Goal: Task Accomplishment & Management: Manage account settings

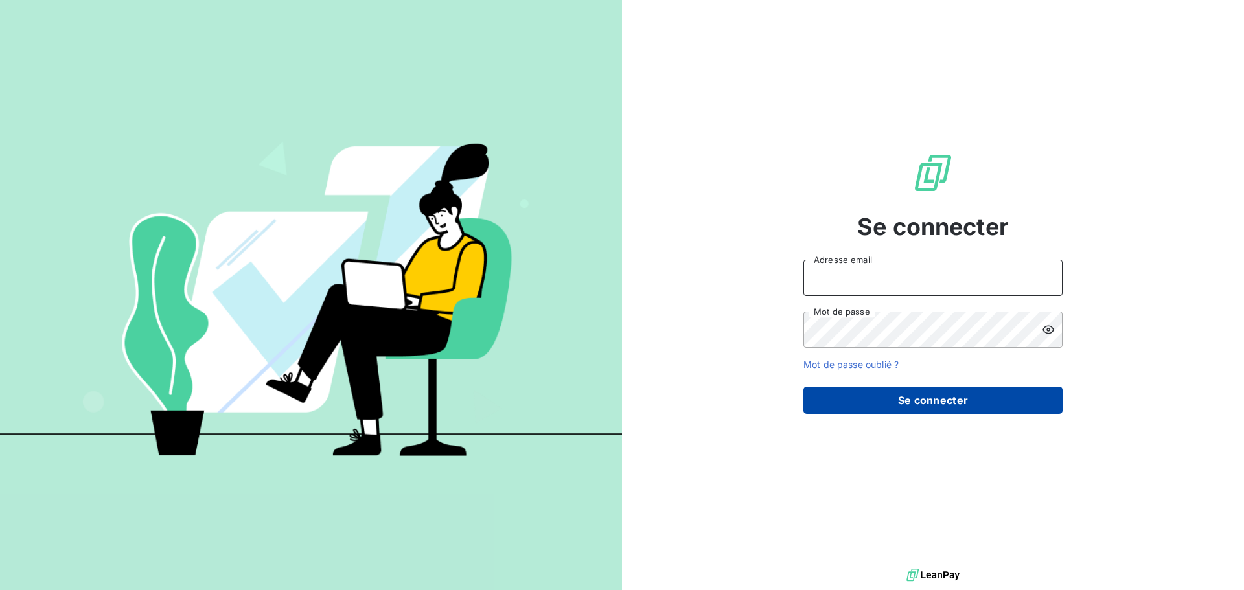
type input "[PERSON_NAME][EMAIL_ADDRESS][PERSON_NAME][DOMAIN_NAME]"
click at [899, 394] on button "Se connecter" at bounding box center [933, 400] width 259 height 27
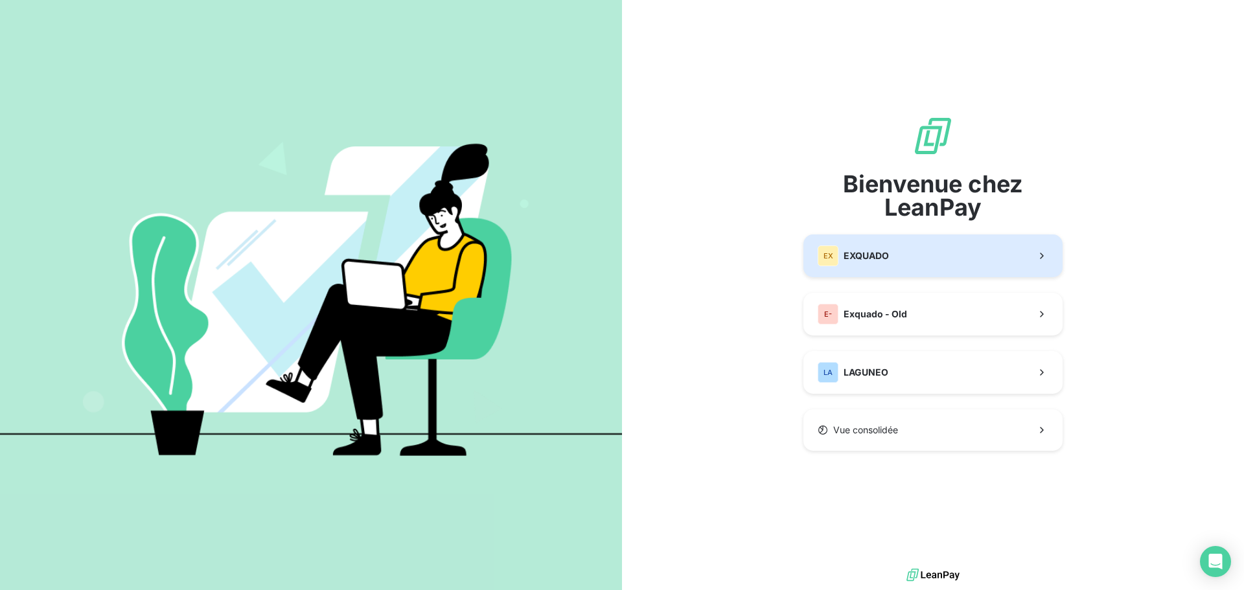
click at [932, 251] on button "EX EXQUADO" at bounding box center [933, 256] width 259 height 43
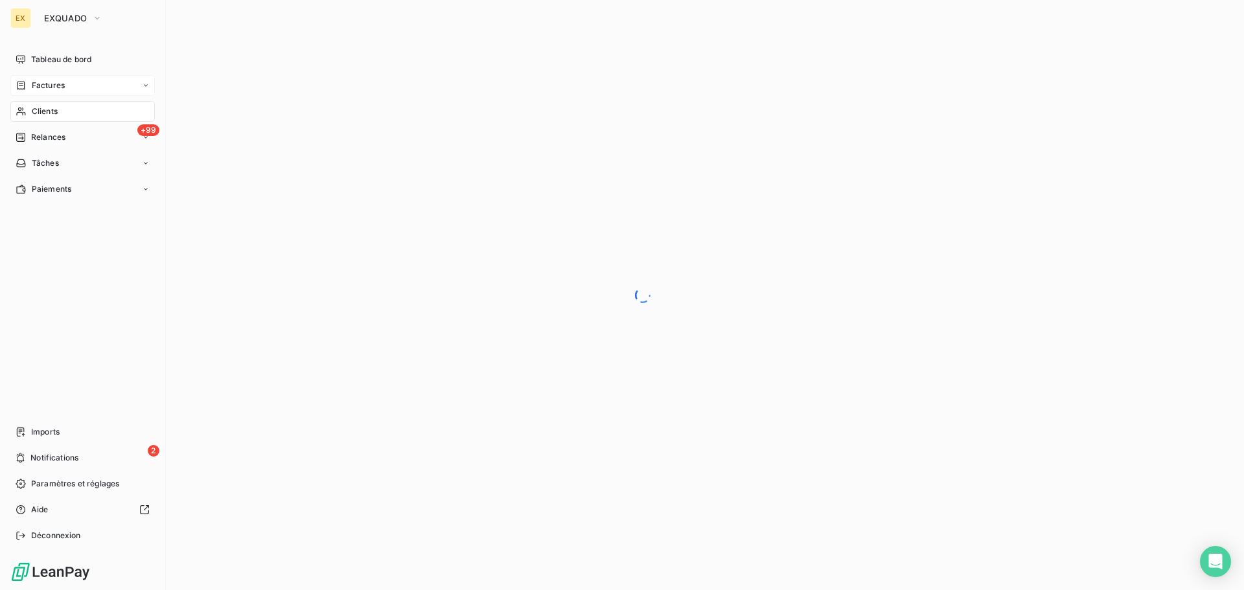
click at [56, 85] on span "Factures" at bounding box center [48, 86] width 33 height 12
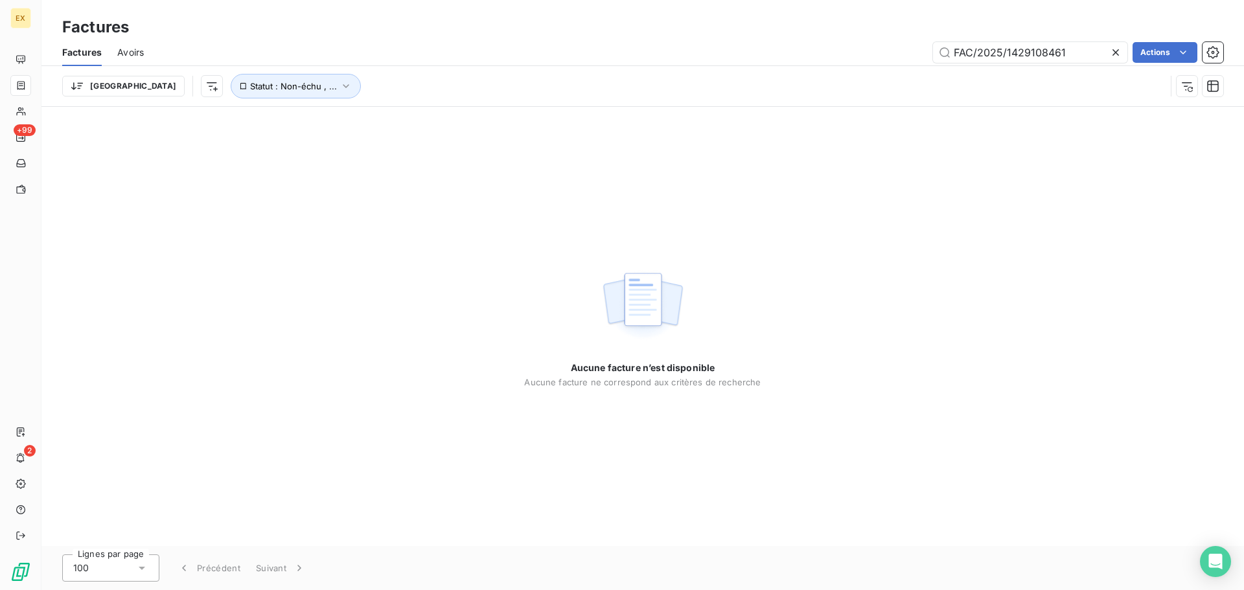
drag, startPoint x: 1071, startPoint y: 52, endPoint x: 608, endPoint y: 50, distance: 462.7
click at [608, 49] on div "FAC/2025/1429108461 Actions" at bounding box center [691, 52] width 1064 height 21
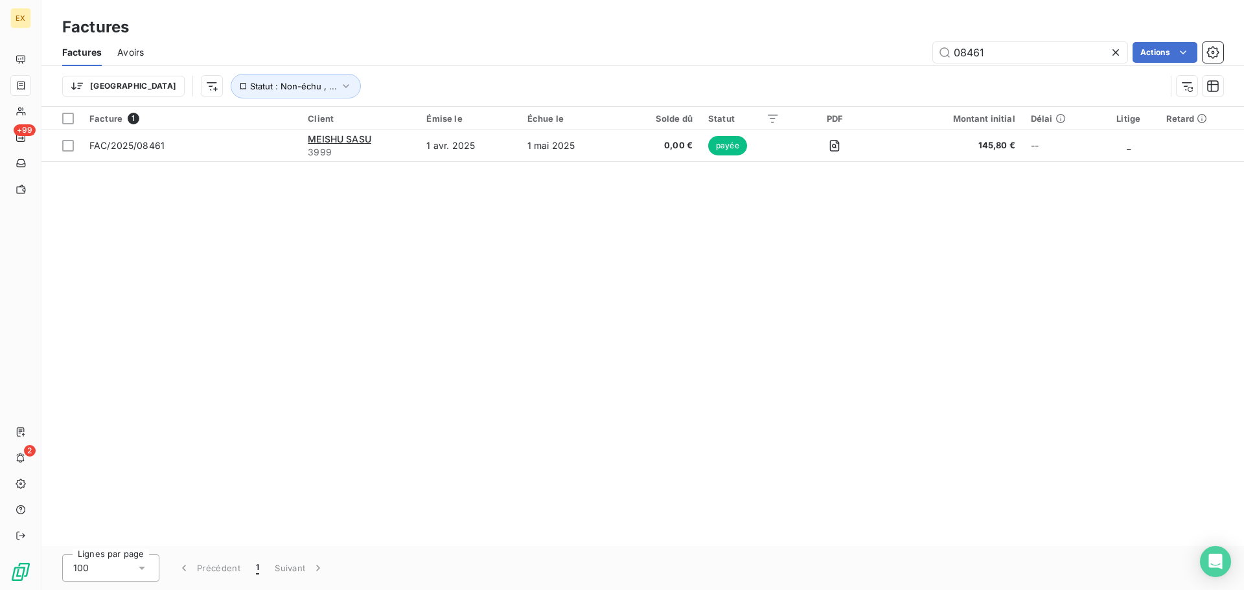
drag, startPoint x: 1003, startPoint y: 53, endPoint x: 899, endPoint y: 58, distance: 103.8
click at [874, 58] on div "08461 Actions" at bounding box center [691, 52] width 1064 height 21
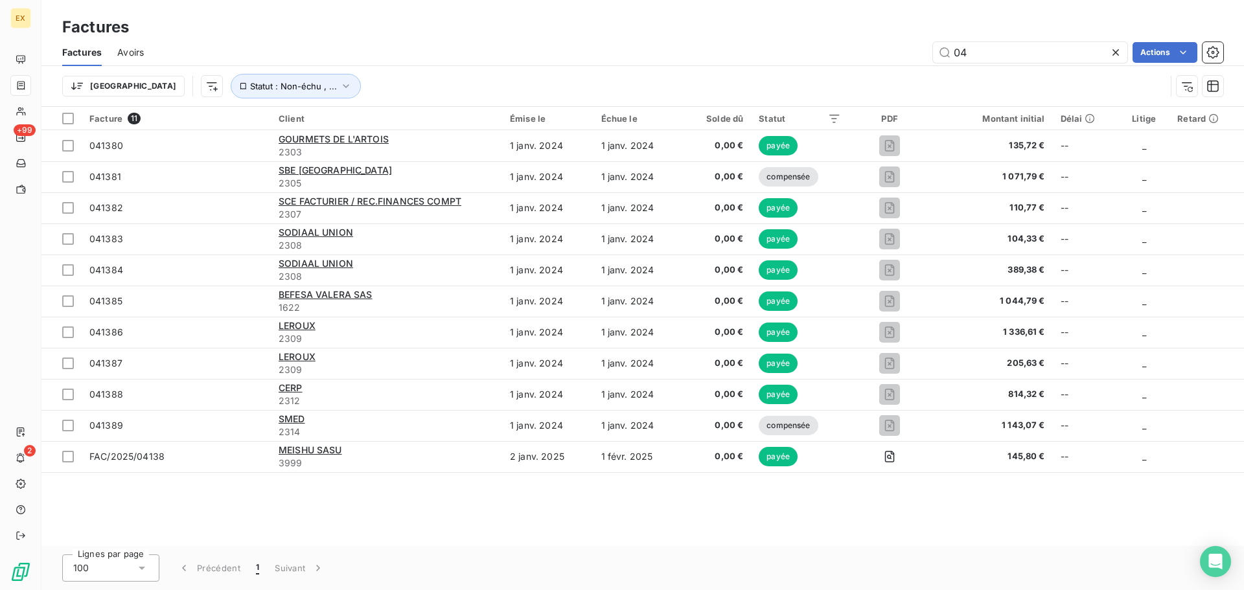
type input "0"
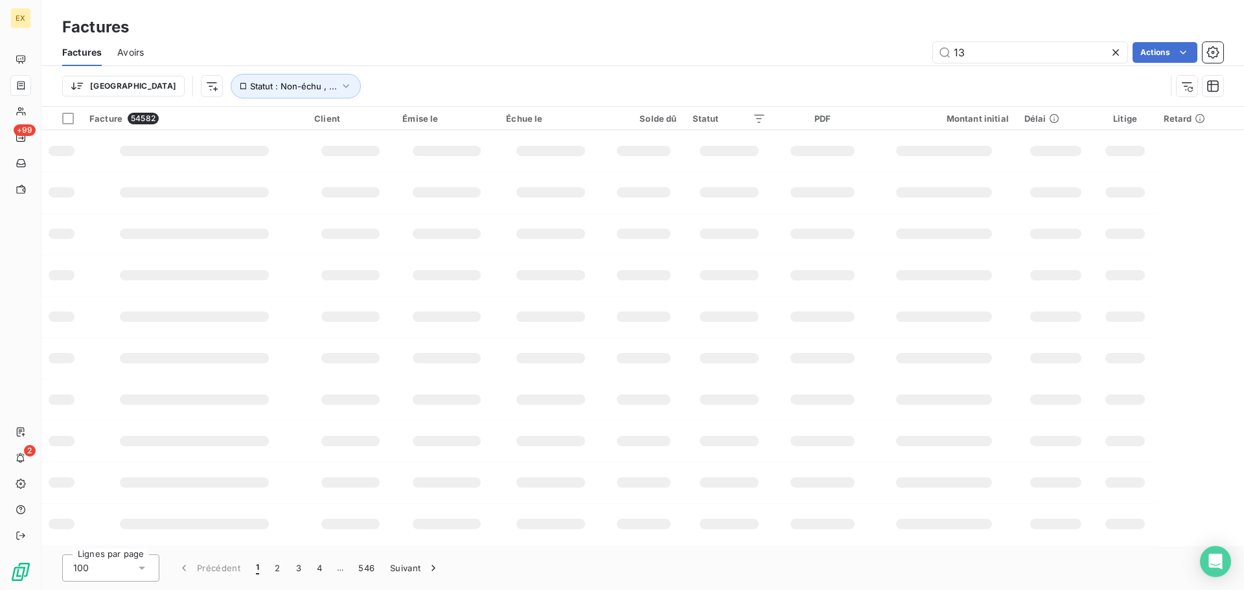
type input "1"
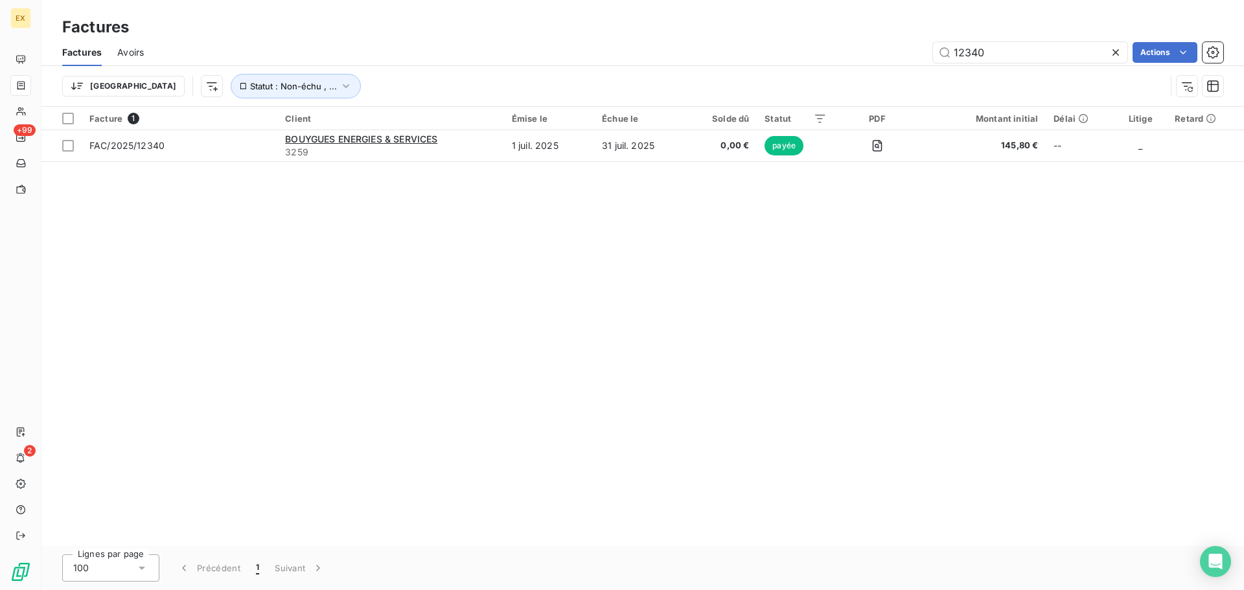
drag, startPoint x: 990, startPoint y: 49, endPoint x: 875, endPoint y: 50, distance: 114.7
click at [875, 50] on div "12340 Actions" at bounding box center [691, 52] width 1064 height 21
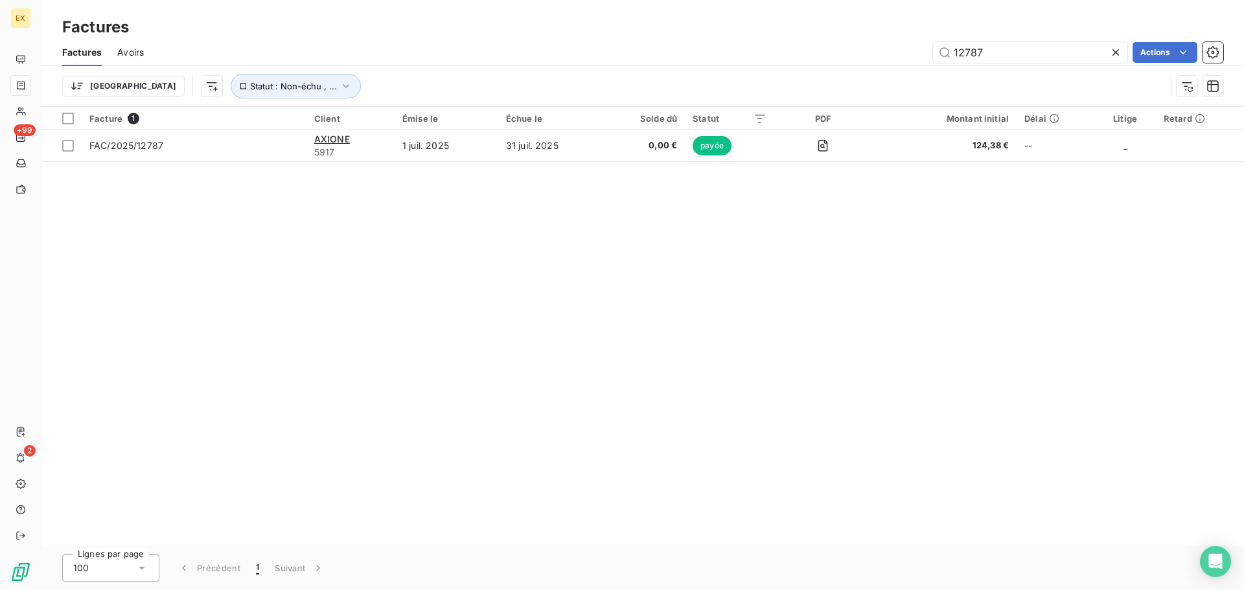
drag, startPoint x: 993, startPoint y: 58, endPoint x: 863, endPoint y: 39, distance: 131.6
click at [853, 47] on div "12787 Actions" at bounding box center [691, 52] width 1064 height 21
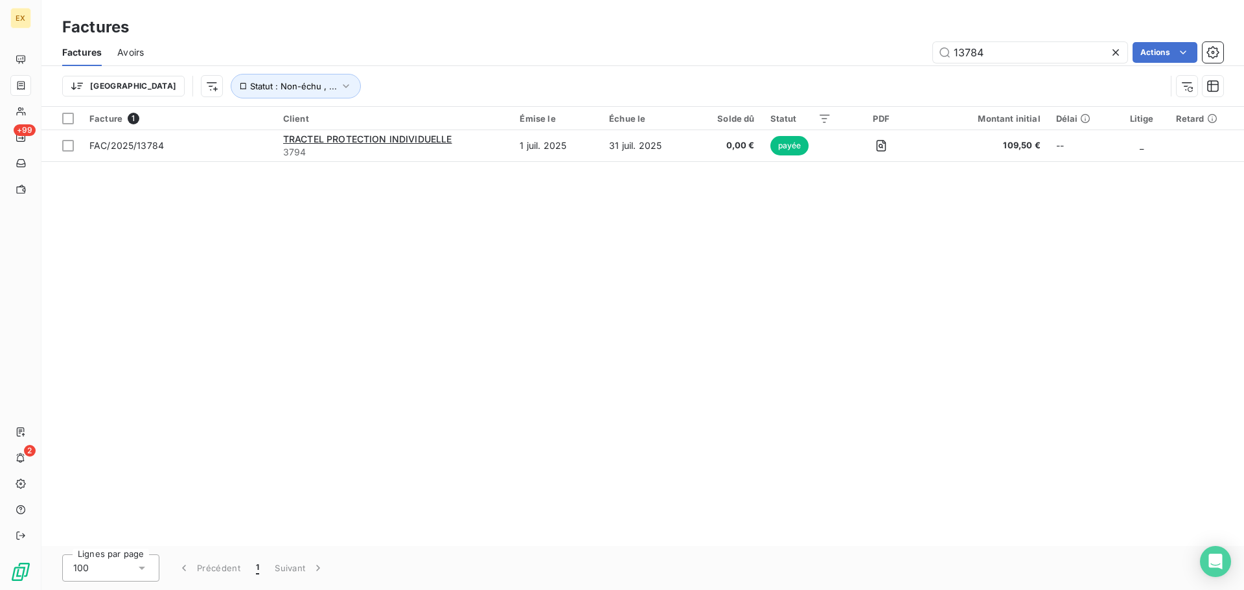
drag, startPoint x: 1034, startPoint y: 48, endPoint x: 866, endPoint y: 58, distance: 168.2
click at [866, 58] on div "13784 Actions" at bounding box center [691, 52] width 1064 height 21
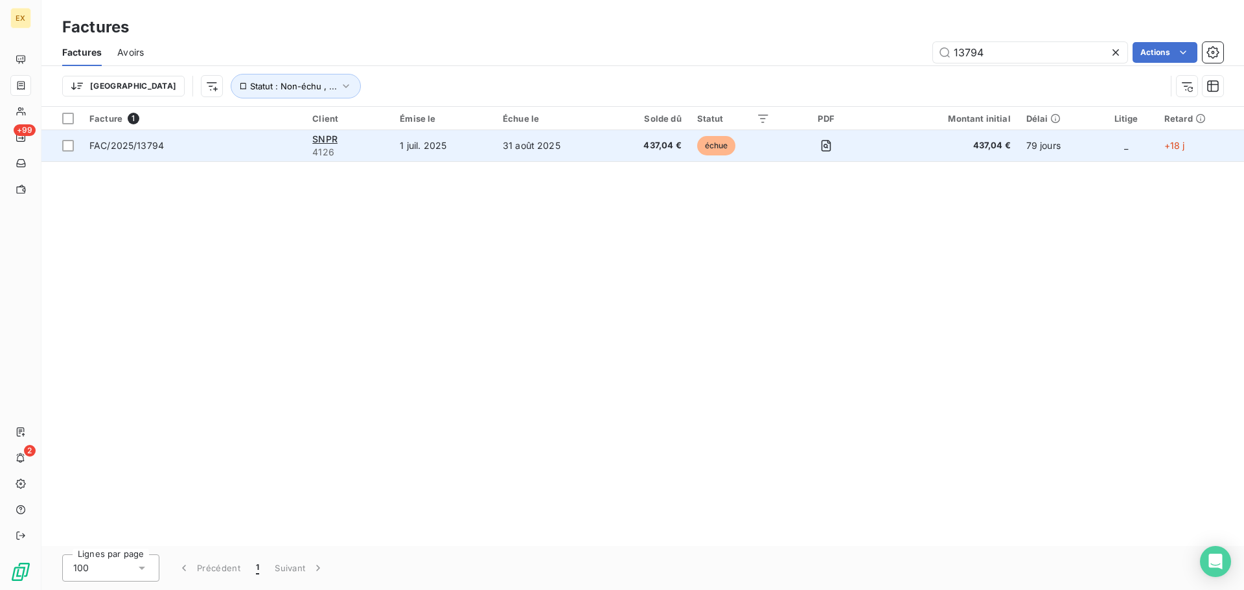
type input "13794"
click at [222, 142] on span "FAC/2025/13794" at bounding box center [192, 145] width 207 height 13
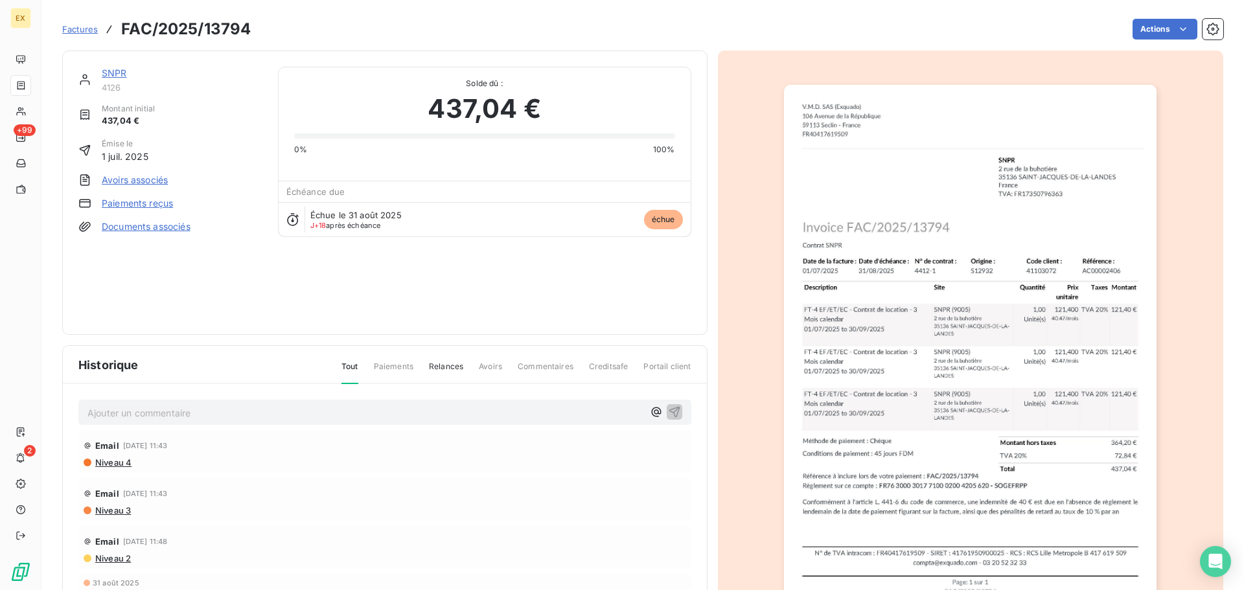
click at [159, 197] on link "Paiements reçus" at bounding box center [137, 203] width 71 height 13
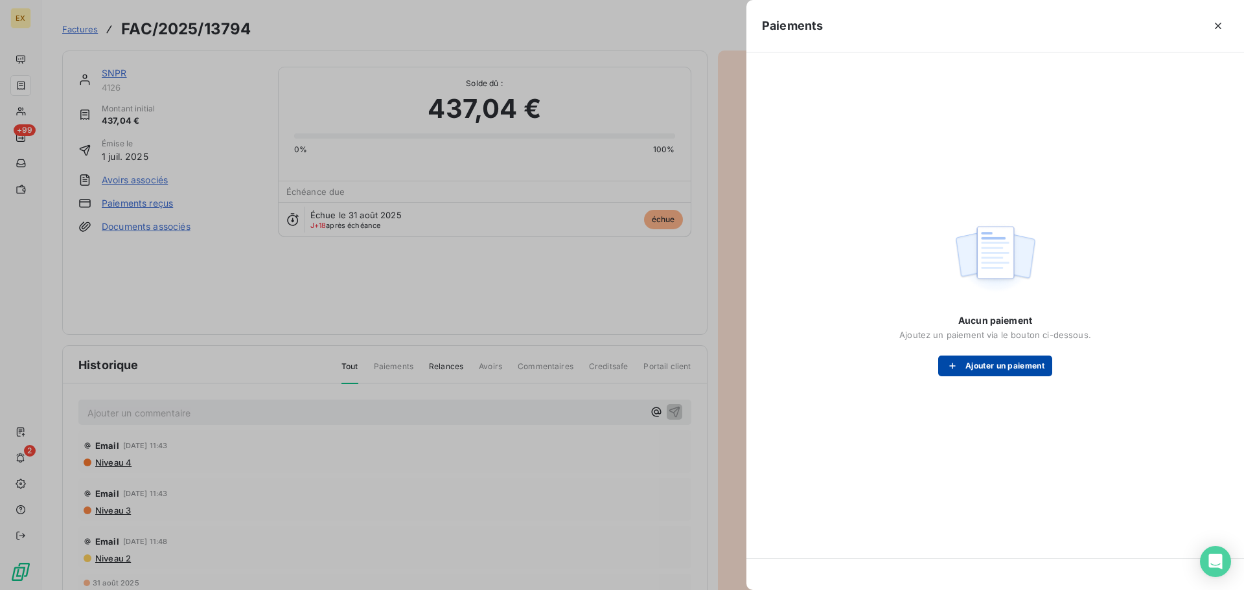
click at [1012, 363] on button "Ajouter un paiement" at bounding box center [995, 366] width 114 height 21
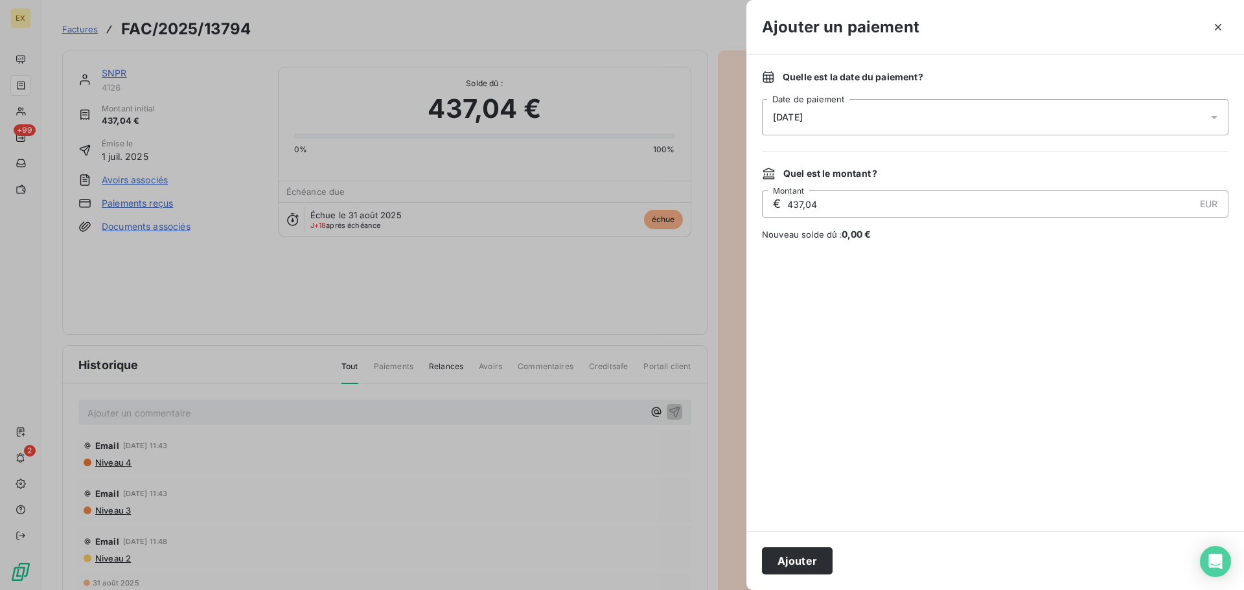
click at [810, 553] on button "Ajouter" at bounding box center [797, 561] width 71 height 27
